Goal: Task Accomplishment & Management: Manage account settings

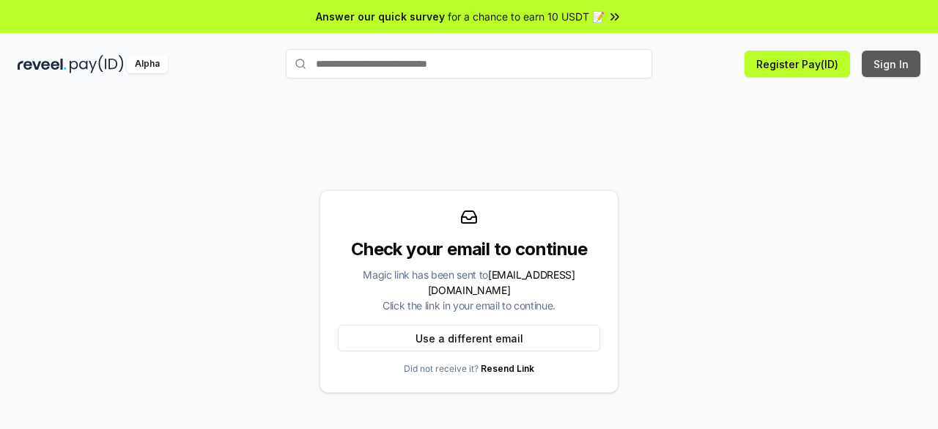
click at [879, 66] on button "Sign In" at bounding box center [891, 64] width 59 height 26
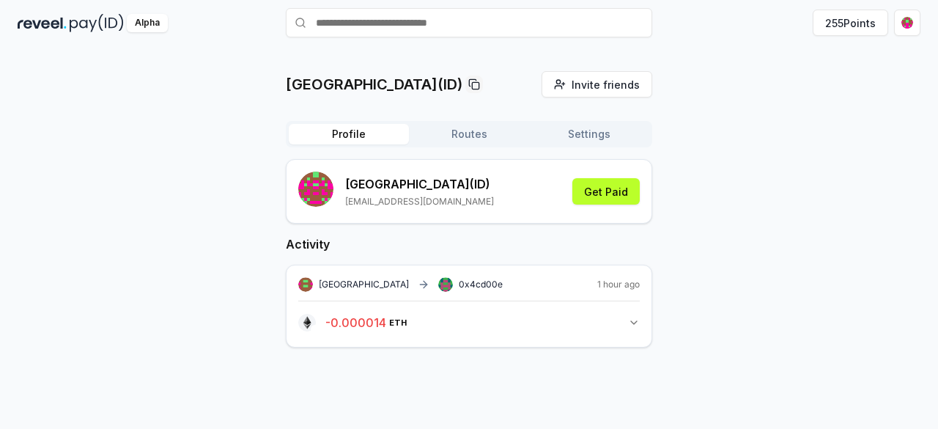
scroll to position [42, 0]
click at [523, 325] on button "- 0.000014 ETH 0.000014424267379191 ETH" at bounding box center [469, 321] width 342 height 25
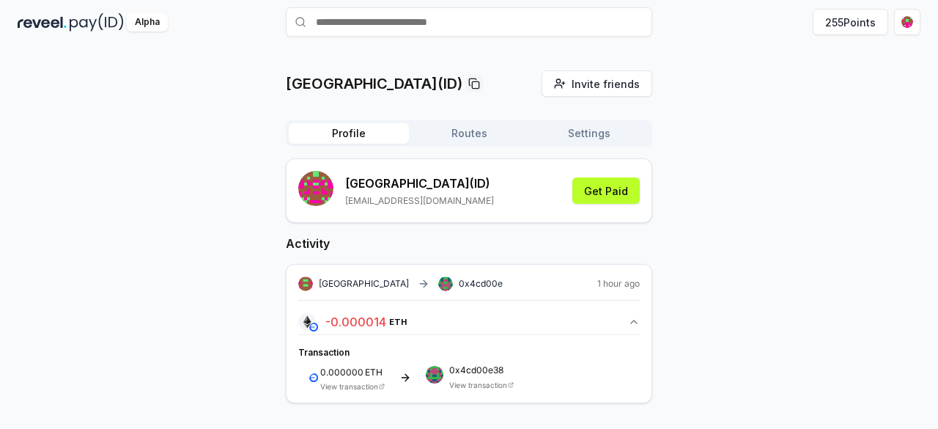
click at [523, 325] on button "- 0.000014 ETH 0.000014424267379191 ETH" at bounding box center [469, 321] width 342 height 25
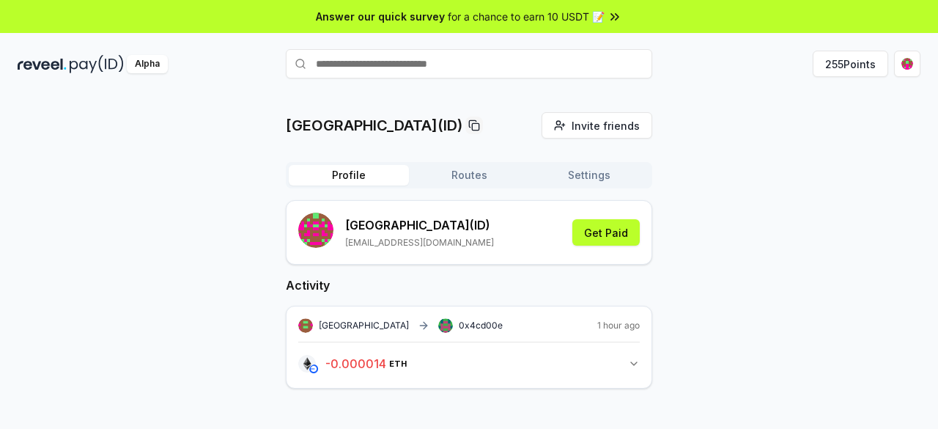
click at [560, 17] on span "for a chance to earn 10 USDT 📝" at bounding box center [526, 16] width 157 height 15
click at [828, 67] on button "255 Points" at bounding box center [851, 64] width 76 height 26
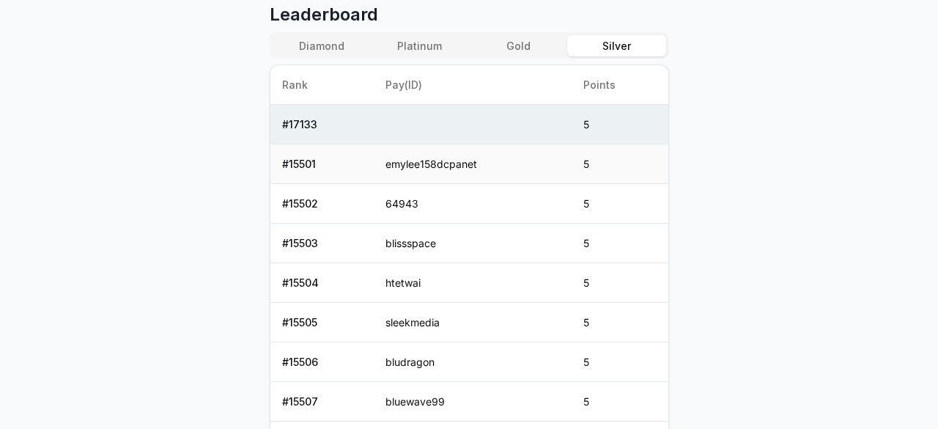
scroll to position [589, 0]
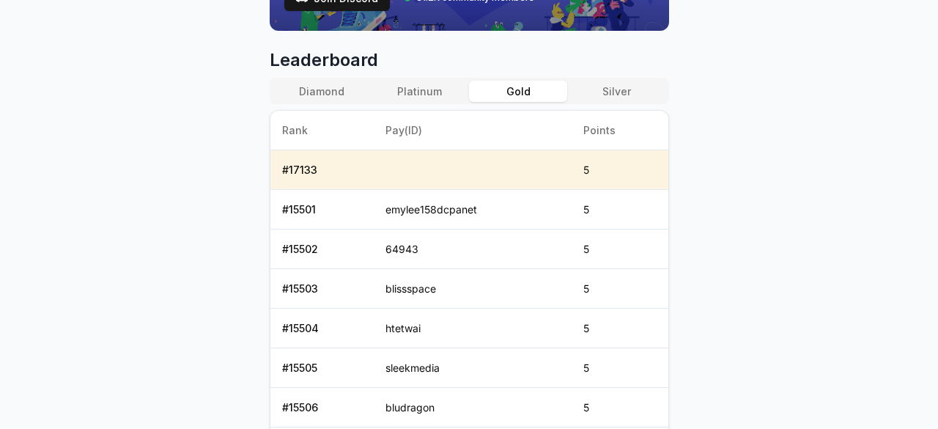
click at [532, 83] on button "Gold" at bounding box center [518, 91] width 98 height 21
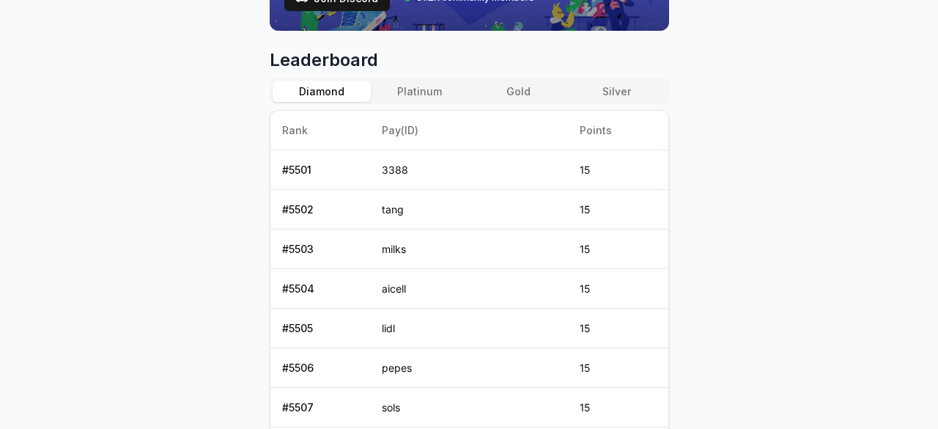
click at [334, 91] on button "Diamond" at bounding box center [322, 91] width 98 height 21
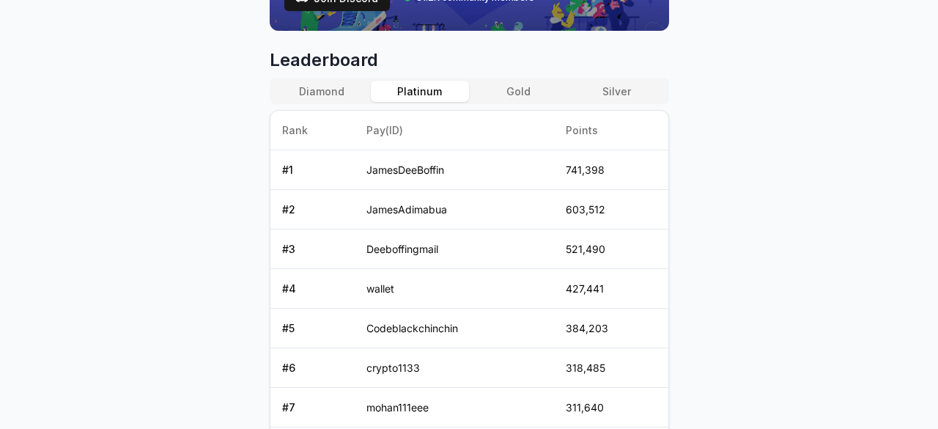
click at [422, 97] on button "Platinum" at bounding box center [420, 91] width 98 height 21
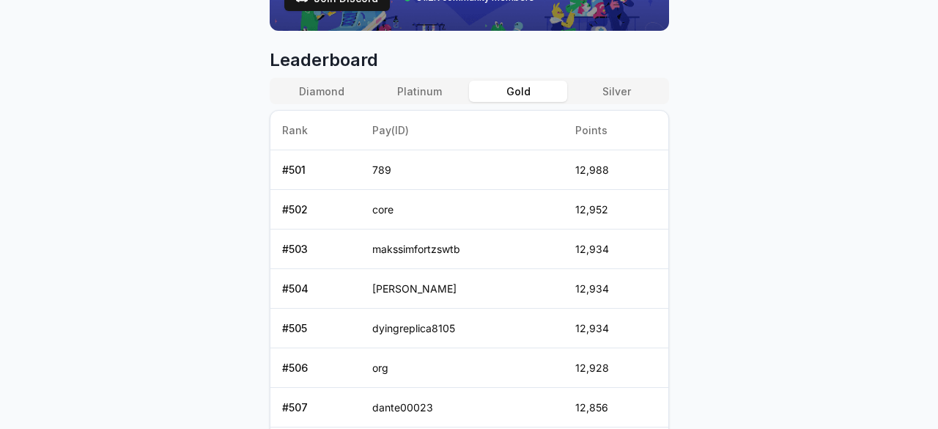
click at [515, 92] on button "Gold" at bounding box center [518, 91] width 98 height 21
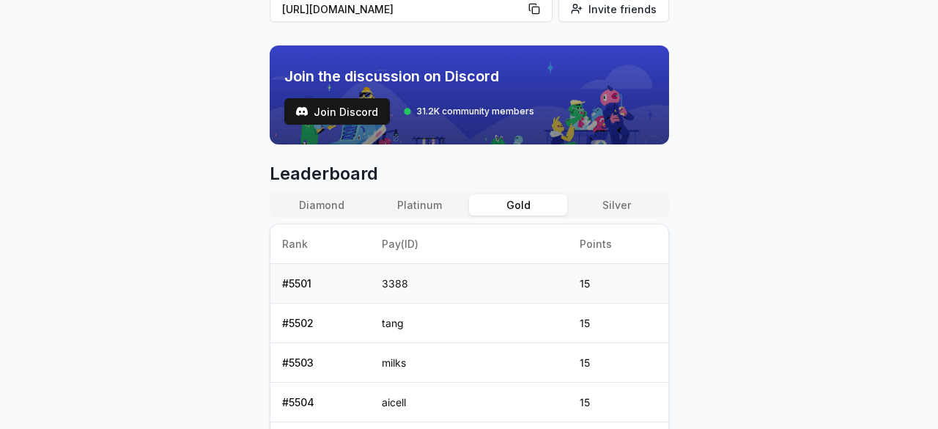
scroll to position [473, 0]
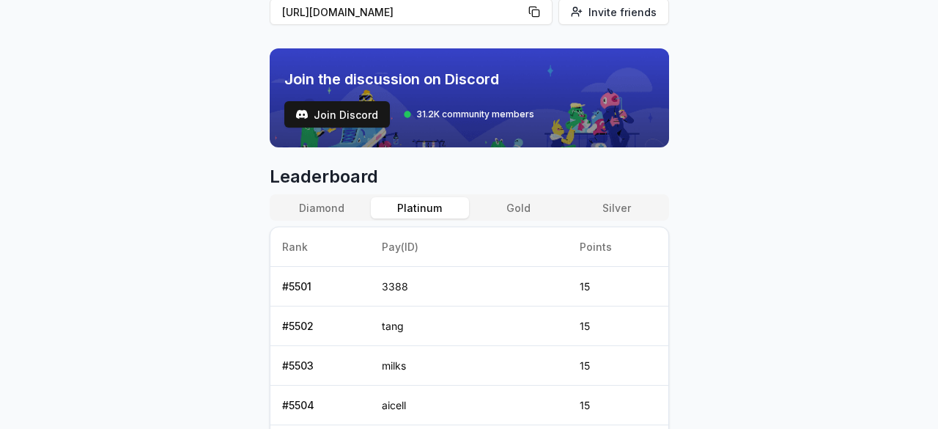
click at [449, 207] on button "Platinum" at bounding box center [420, 207] width 98 height 21
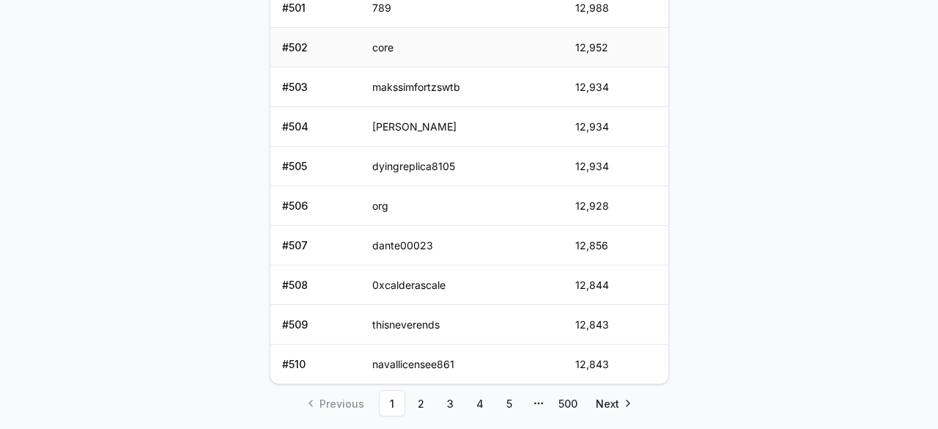
scroll to position [792, 0]
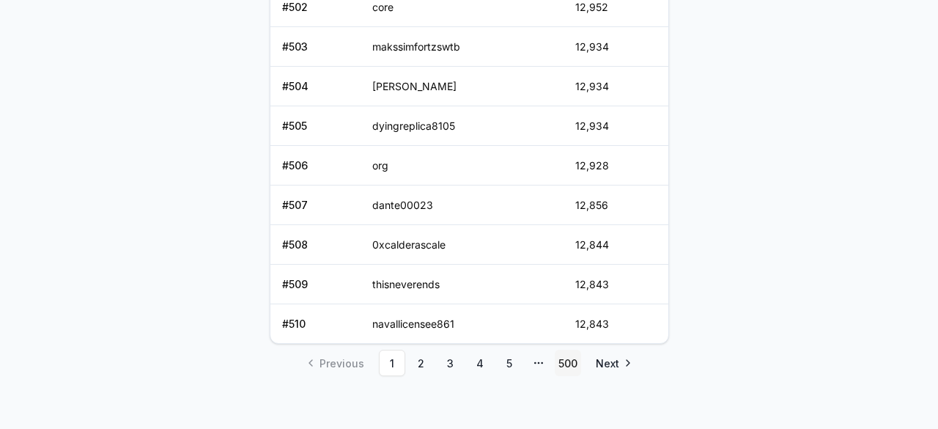
click at [562, 361] on link "500" at bounding box center [568, 363] width 26 height 26
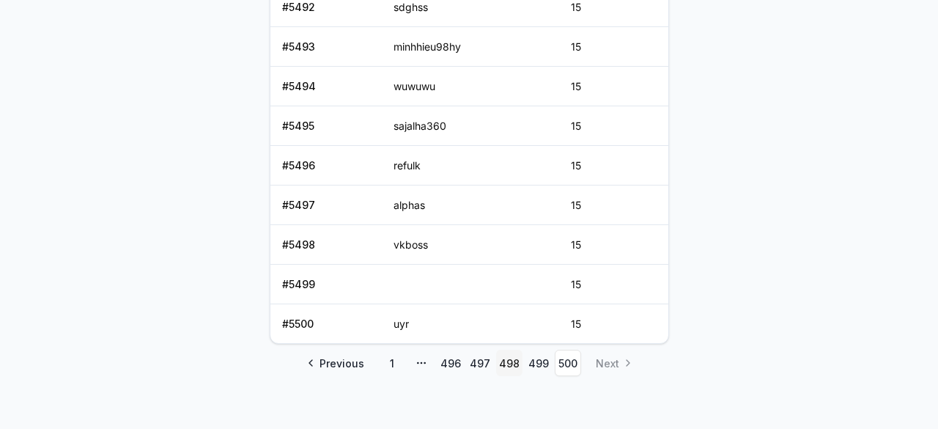
click at [510, 360] on link "498" at bounding box center [509, 363] width 26 height 26
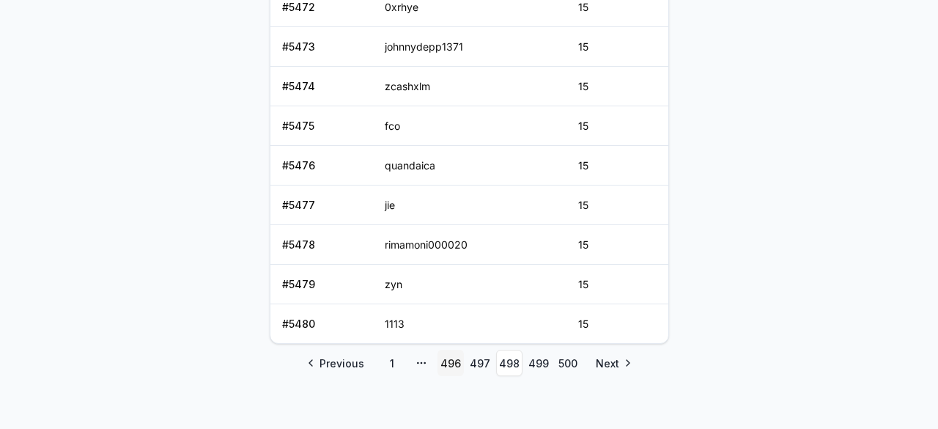
click at [452, 357] on link "496" at bounding box center [451, 363] width 26 height 26
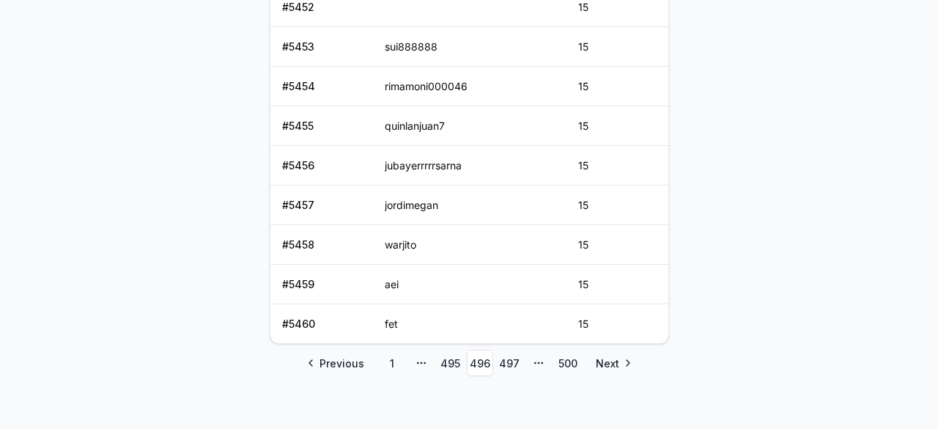
click at [422, 360] on icon "pagination" at bounding box center [422, 363] width 12 height 12
click at [419, 357] on icon "pagination" at bounding box center [422, 363] width 12 height 12
click at [347, 356] on span "Previous" at bounding box center [342, 363] width 45 height 15
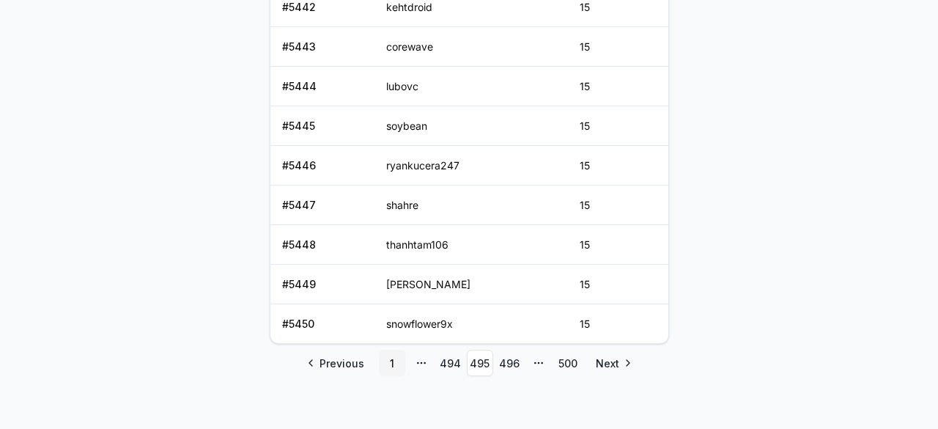
click at [395, 361] on link "1" at bounding box center [392, 363] width 26 height 26
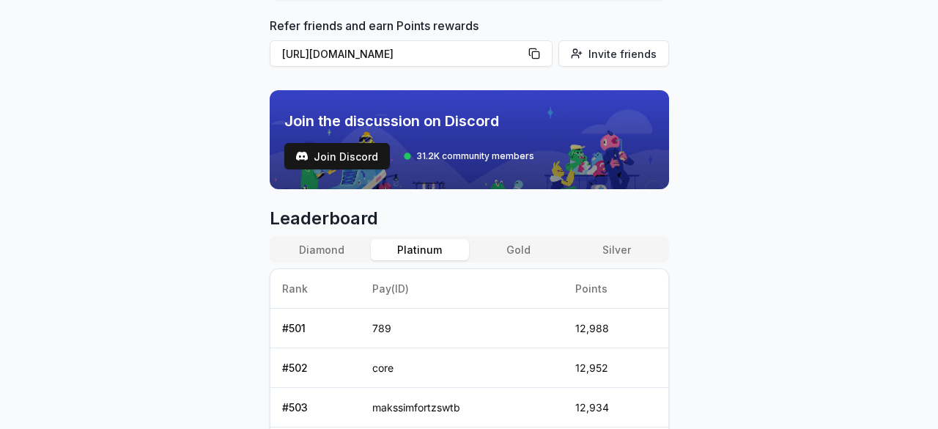
scroll to position [383, 0]
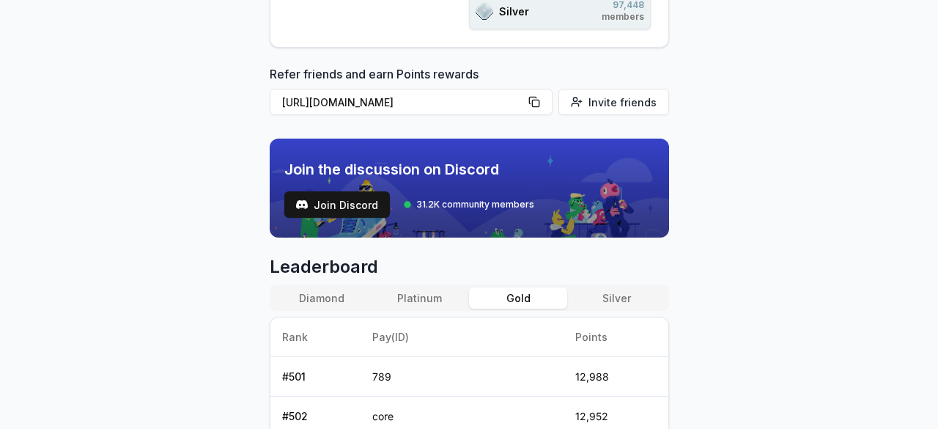
click at [523, 294] on button "Gold" at bounding box center [518, 297] width 98 height 21
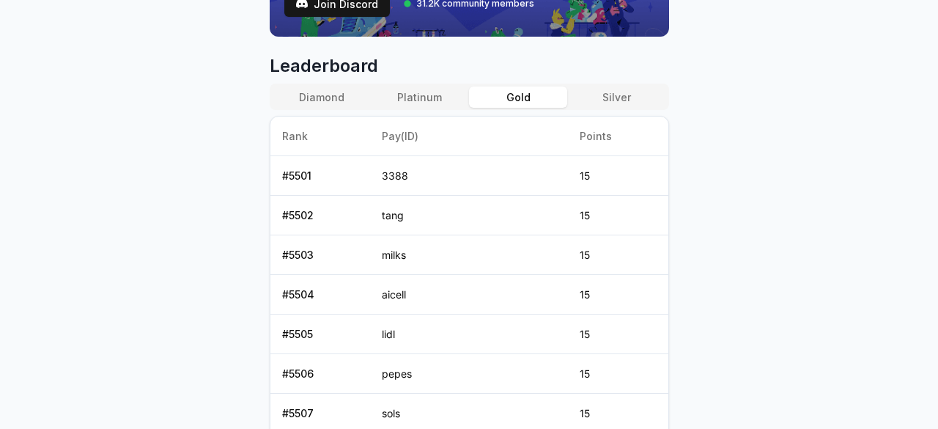
scroll to position [792, 0]
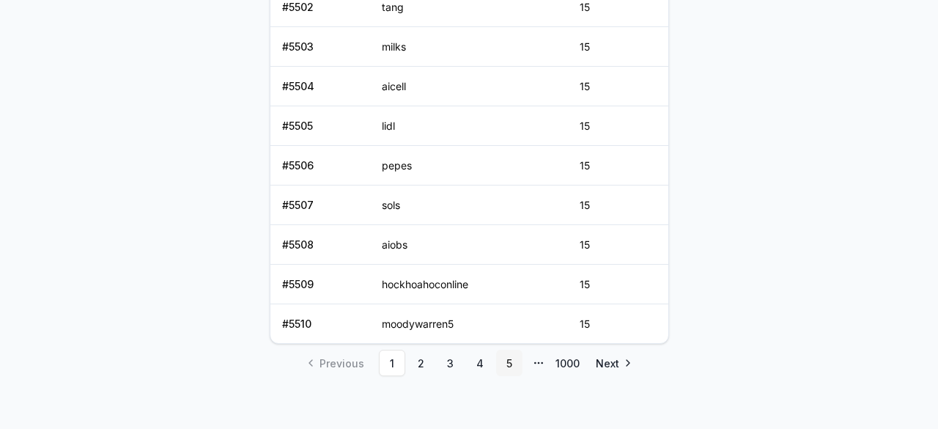
click at [513, 356] on link "5" at bounding box center [509, 363] width 26 height 26
click at [564, 363] on link "1000" at bounding box center [568, 363] width 26 height 26
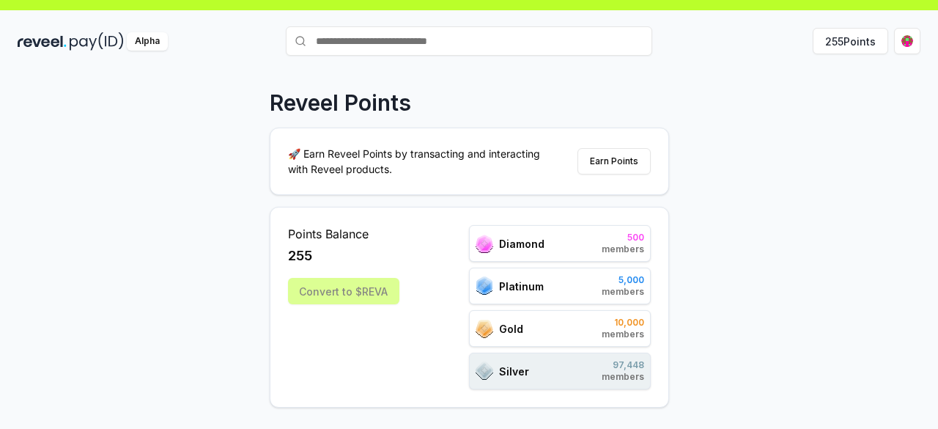
scroll to position [23, 0]
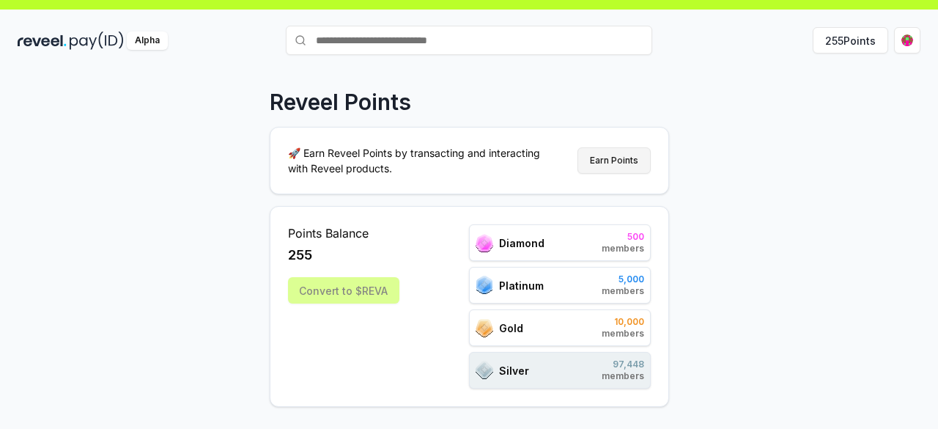
click at [628, 166] on button "Earn Points" at bounding box center [614, 160] width 73 height 26
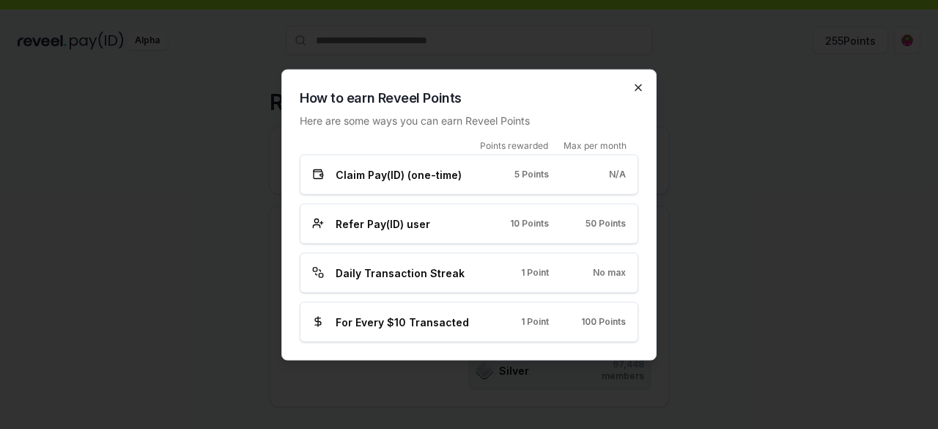
click at [634, 87] on icon "button" at bounding box center [639, 87] width 12 height 12
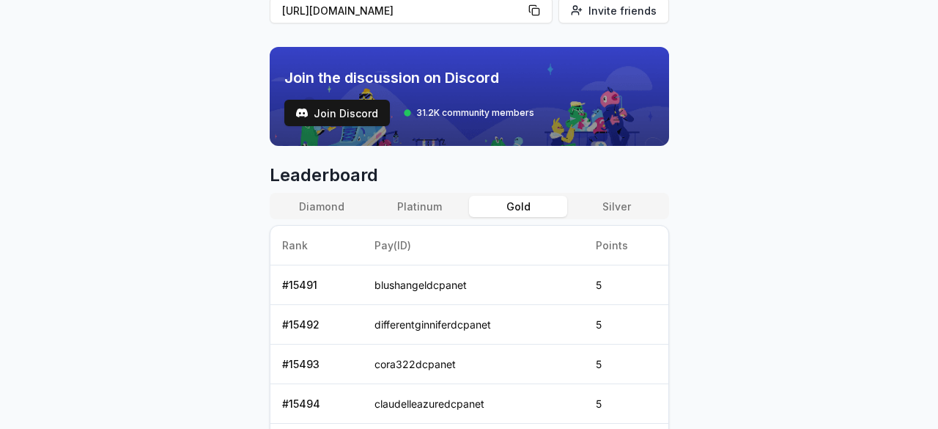
scroll to position [475, 0]
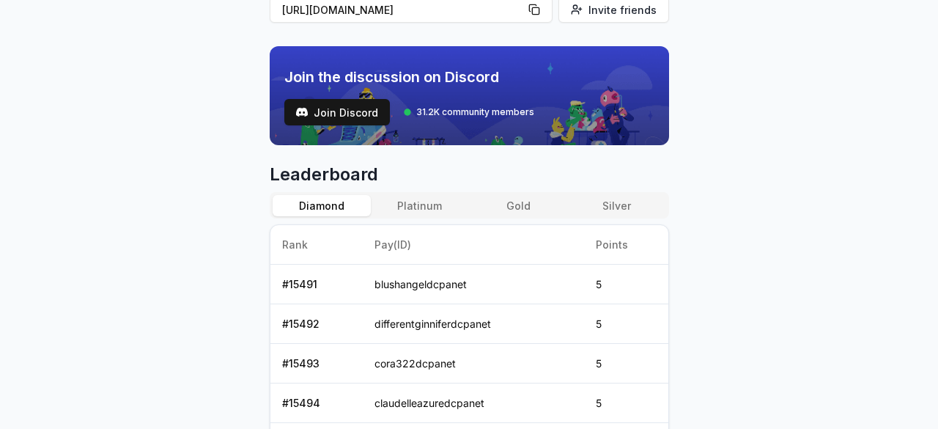
click at [355, 200] on button "Diamond" at bounding box center [322, 205] width 98 height 21
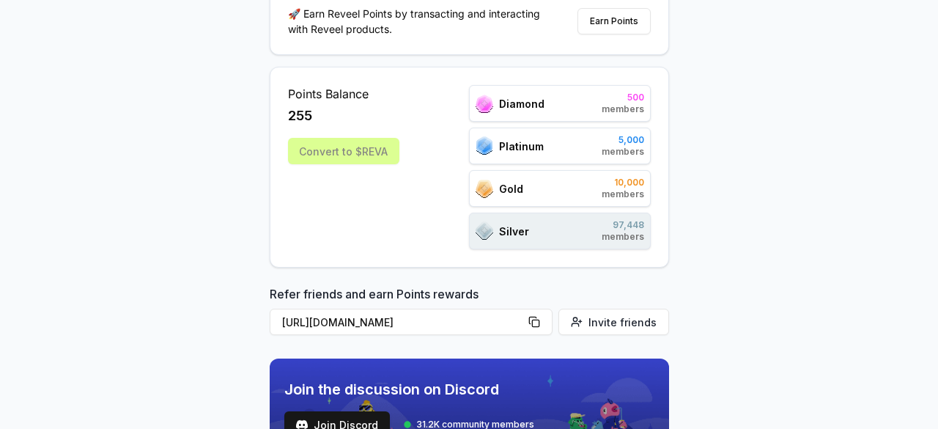
scroll to position [162, 0]
click at [512, 218] on div "Silver 97,448 members" at bounding box center [560, 231] width 182 height 37
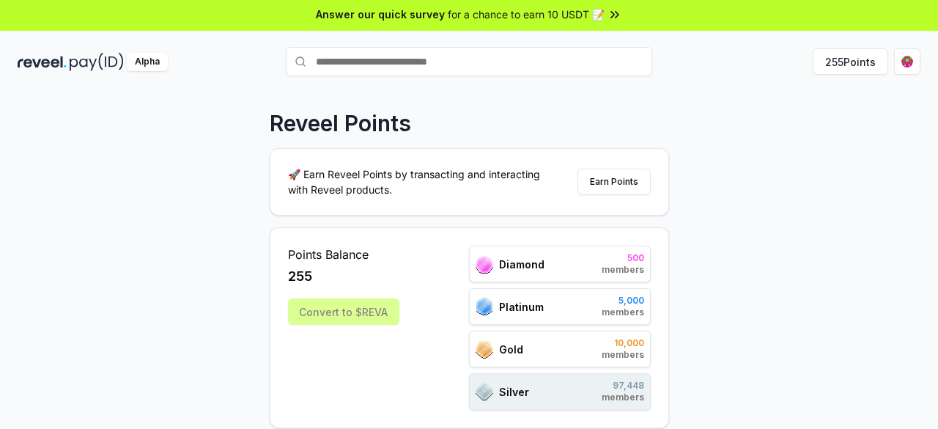
scroll to position [0, 0]
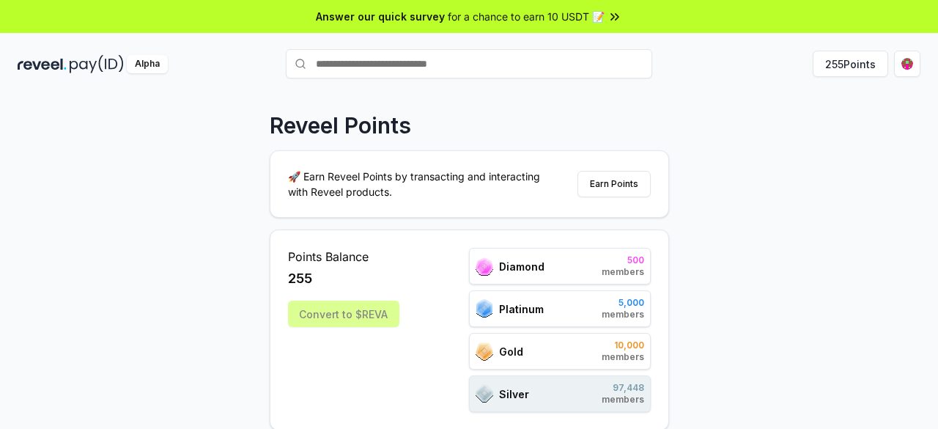
click at [922, 65] on div "Alpha 255 Points" at bounding box center [469, 64] width 938 height 38
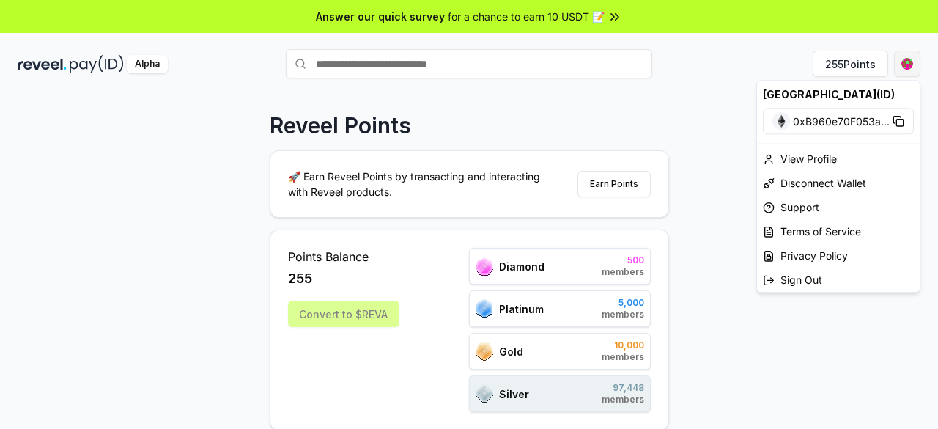
click at [916, 62] on html "Answer our quick survey for a chance to earn 10 USDT 📝 Alpha 255 Points Reveel …" at bounding box center [469, 214] width 938 height 429
click at [795, 161] on div "View Profile" at bounding box center [838, 159] width 163 height 24
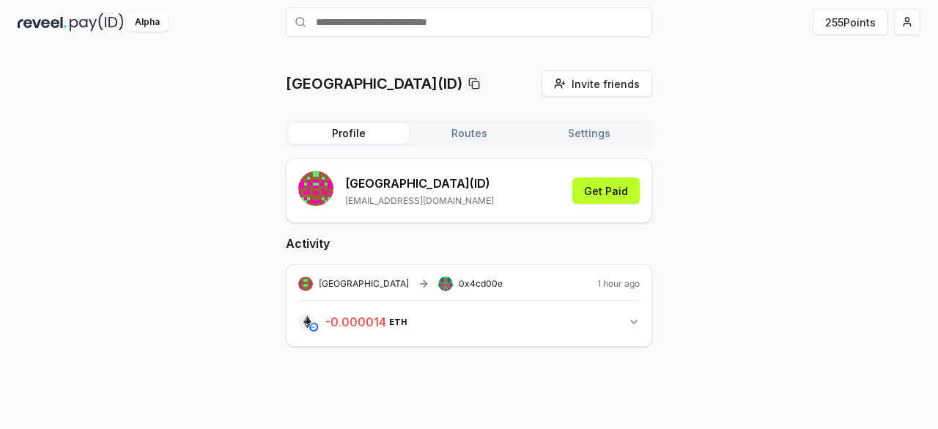
scroll to position [41, 0]
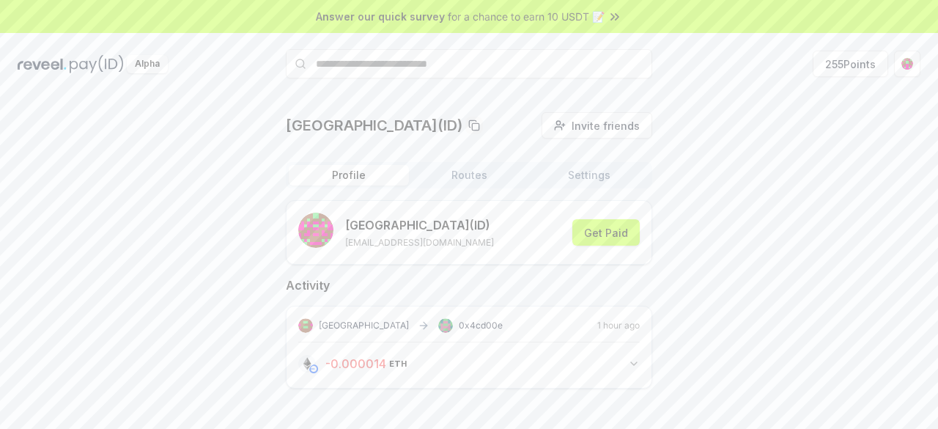
scroll to position [42, 0]
